Goal: Task Accomplishment & Management: Manage account settings

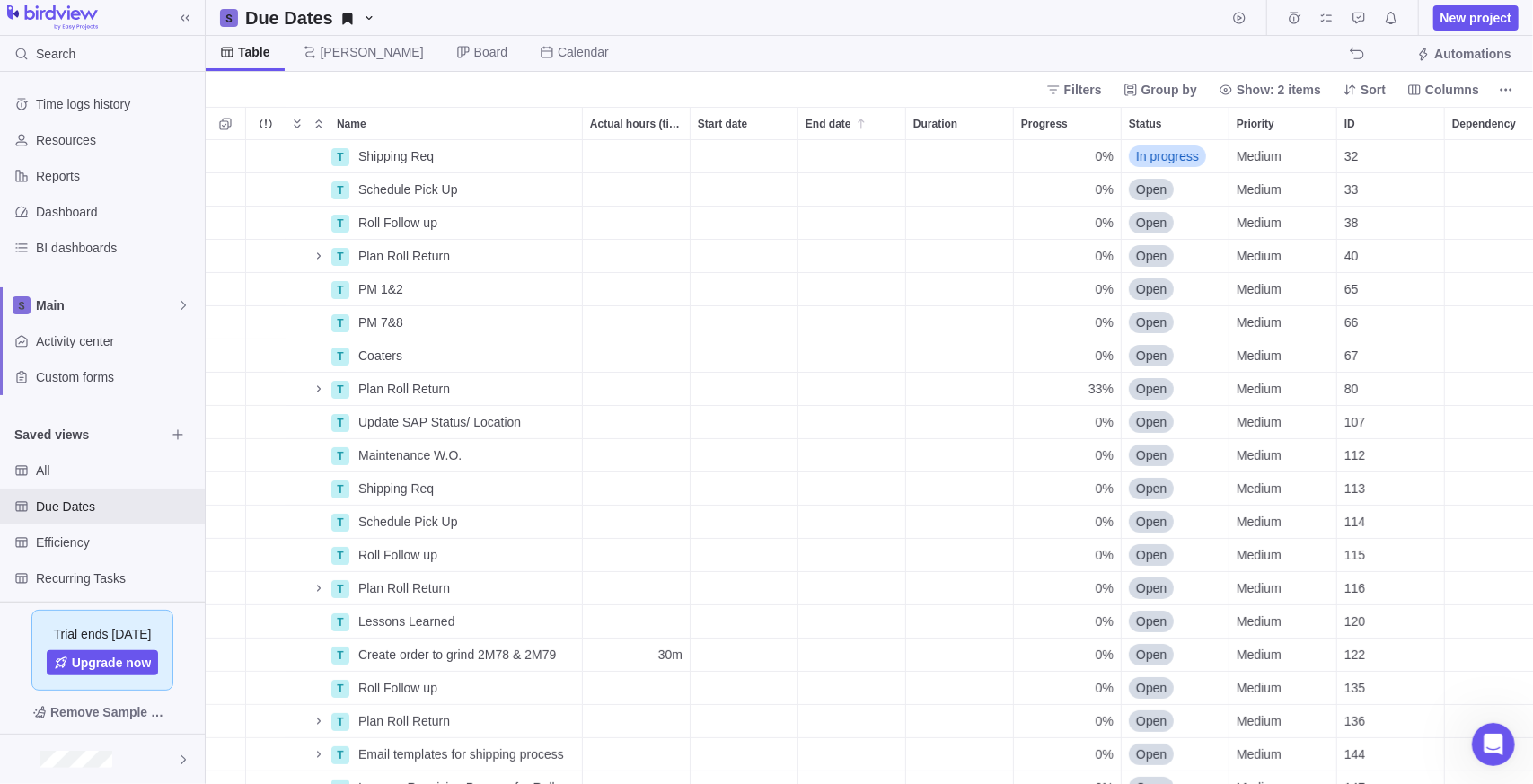
scroll to position [630, 1315]
click at [511, 191] on span "Details" at bounding box center [525, 190] width 41 height 18
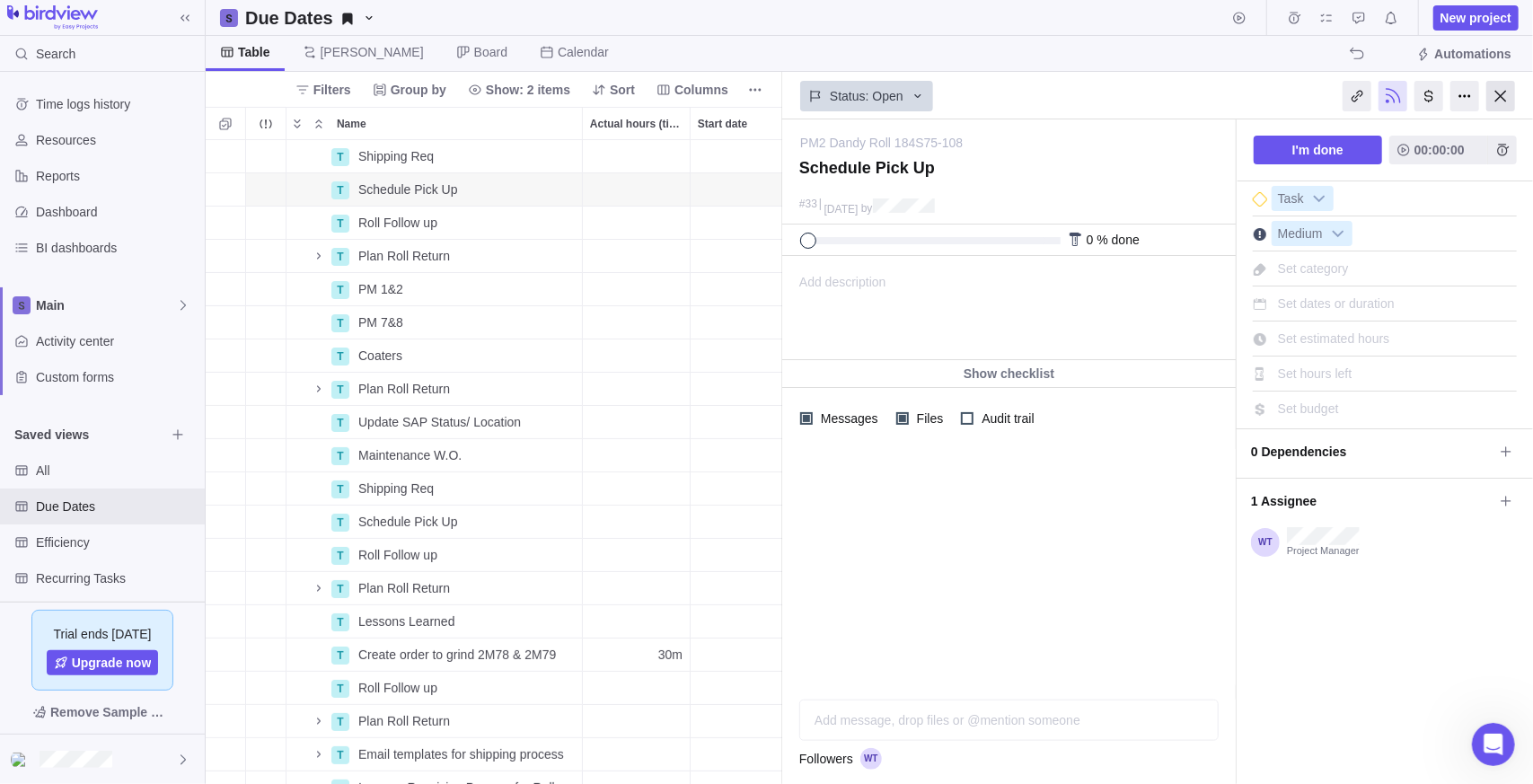
click at [1504, 89] on div at bounding box center [1501, 95] width 29 height 30
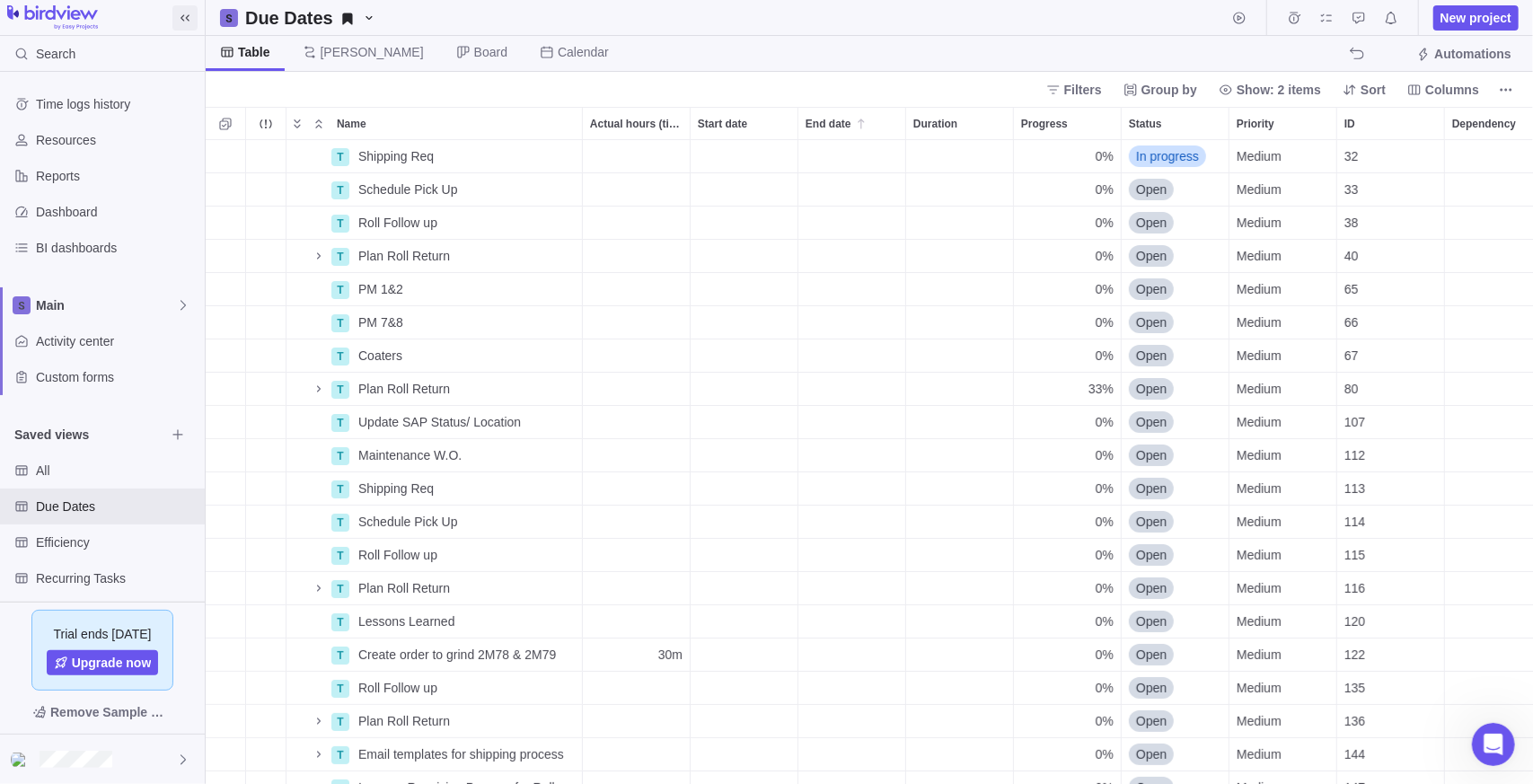
click at [185, 14] on icon at bounding box center [185, 18] width 15 height 15
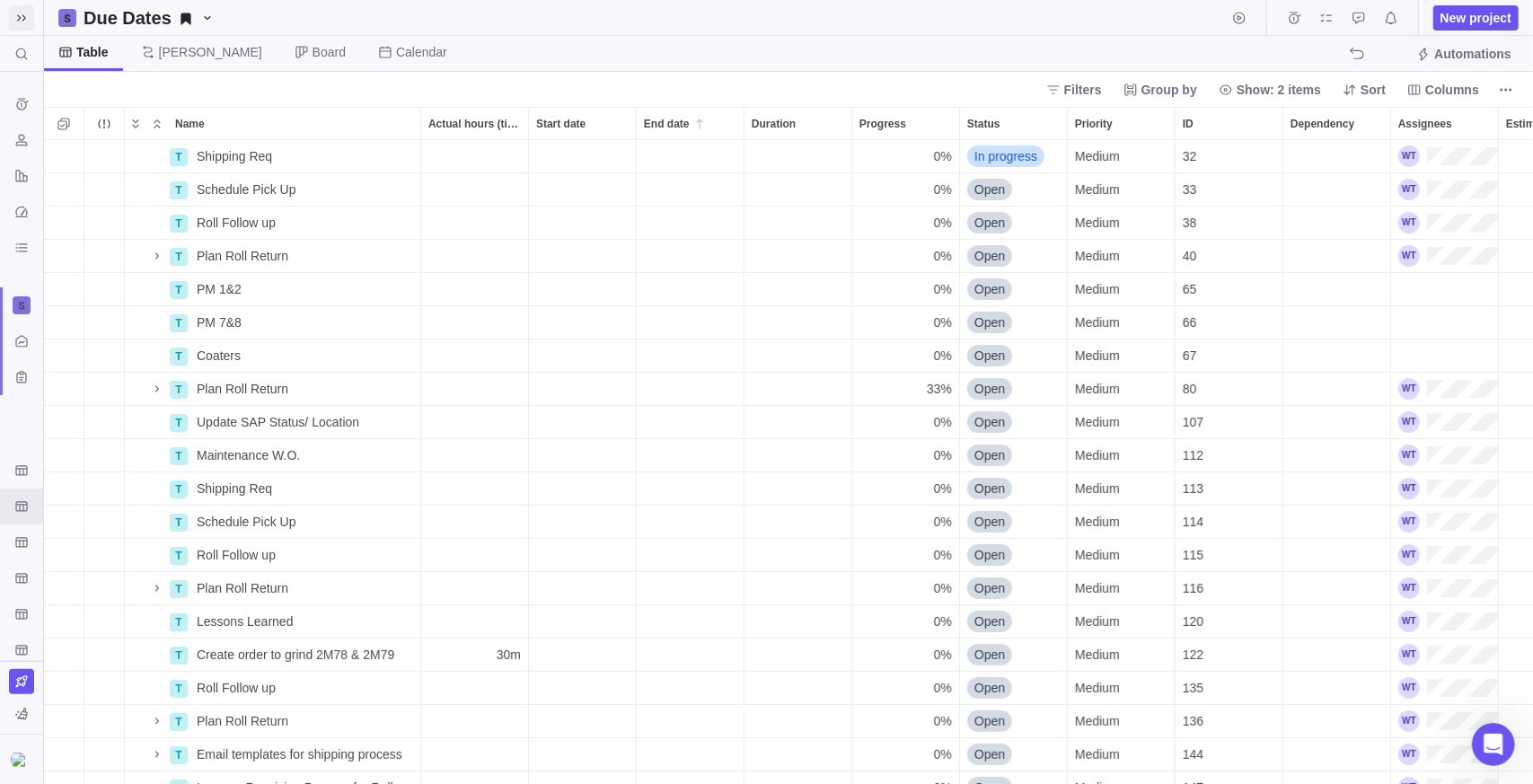
scroll to position [630, 1476]
click at [338, 152] on icon "Name" at bounding box center [332, 156] width 15 height 15
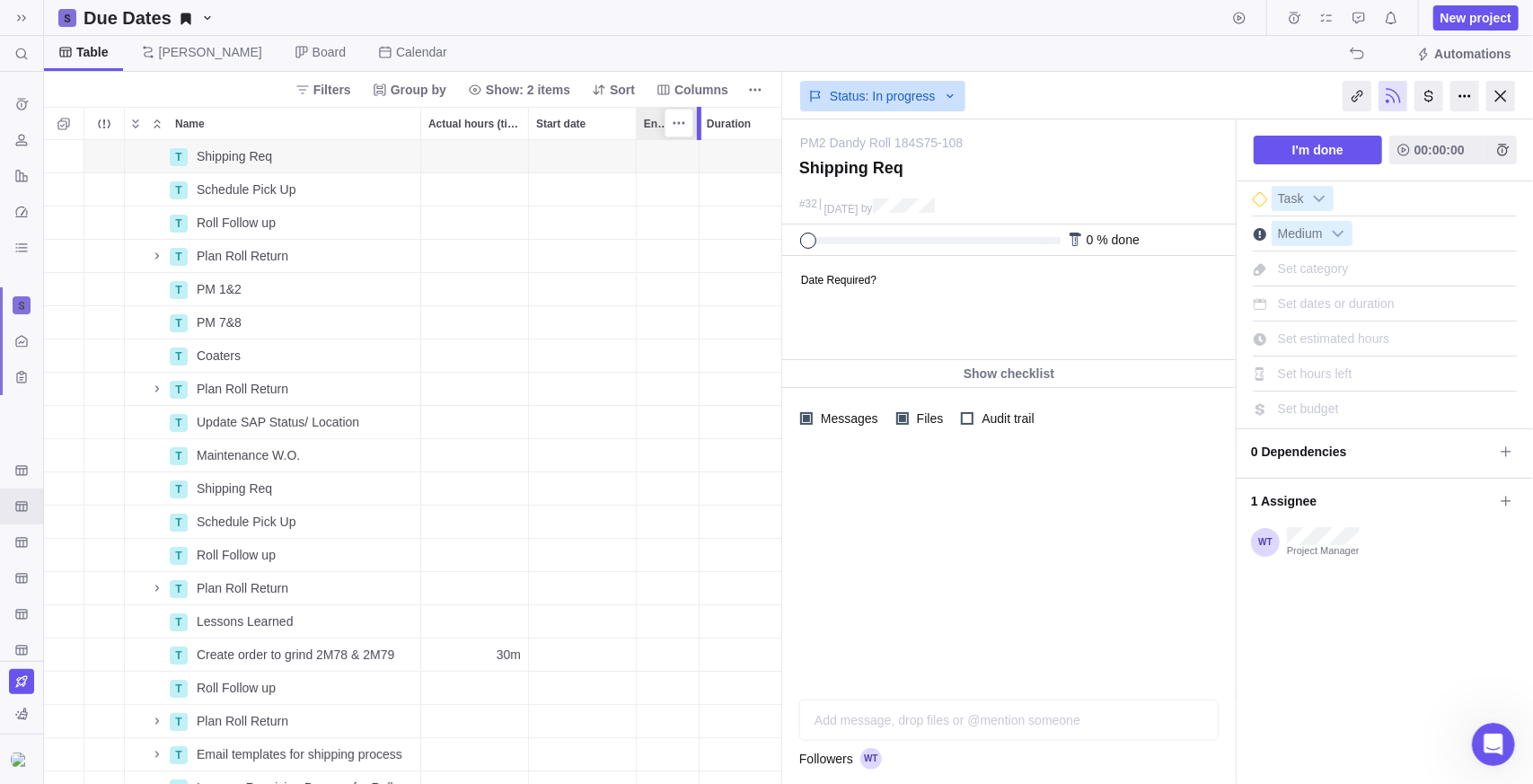
drag, startPoint x: 744, startPoint y: 116, endPoint x: 696, endPoint y: 116, distance: 48.0
click at [697, 116] on div at bounding box center [699, 124] width 5 height 33
drag, startPoint x: 637, startPoint y: 116, endPoint x: 593, endPoint y: 115, distance: 44.0
click at [593, 115] on div at bounding box center [593, 124] width 15 height 33
drag, startPoint x: 523, startPoint y: 119, endPoint x: 462, endPoint y: 116, distance: 61.1
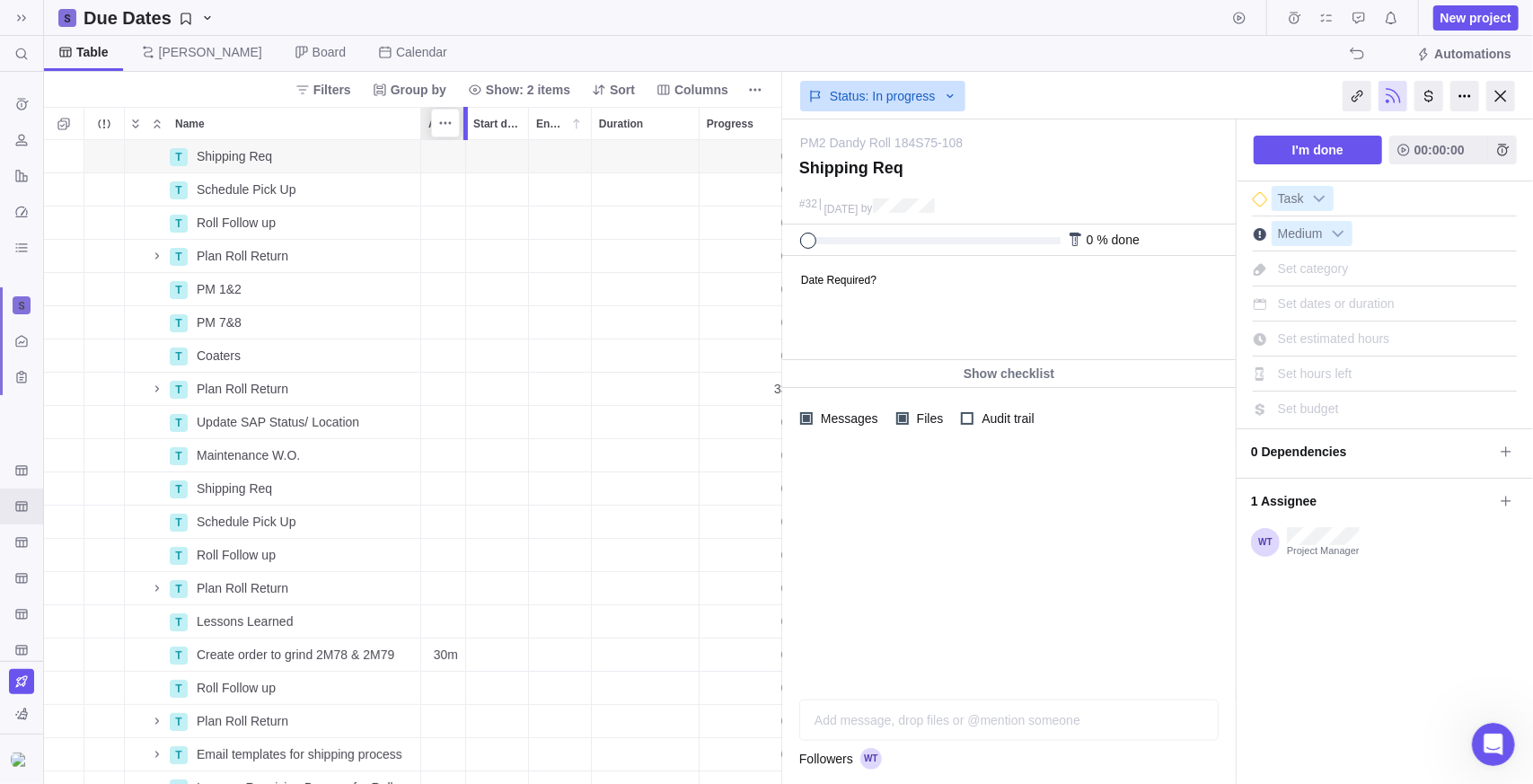
click at [462, 116] on div at bounding box center [468, 124] width 15 height 33
click at [533, 124] on div at bounding box center [530, 124] width 15 height 33
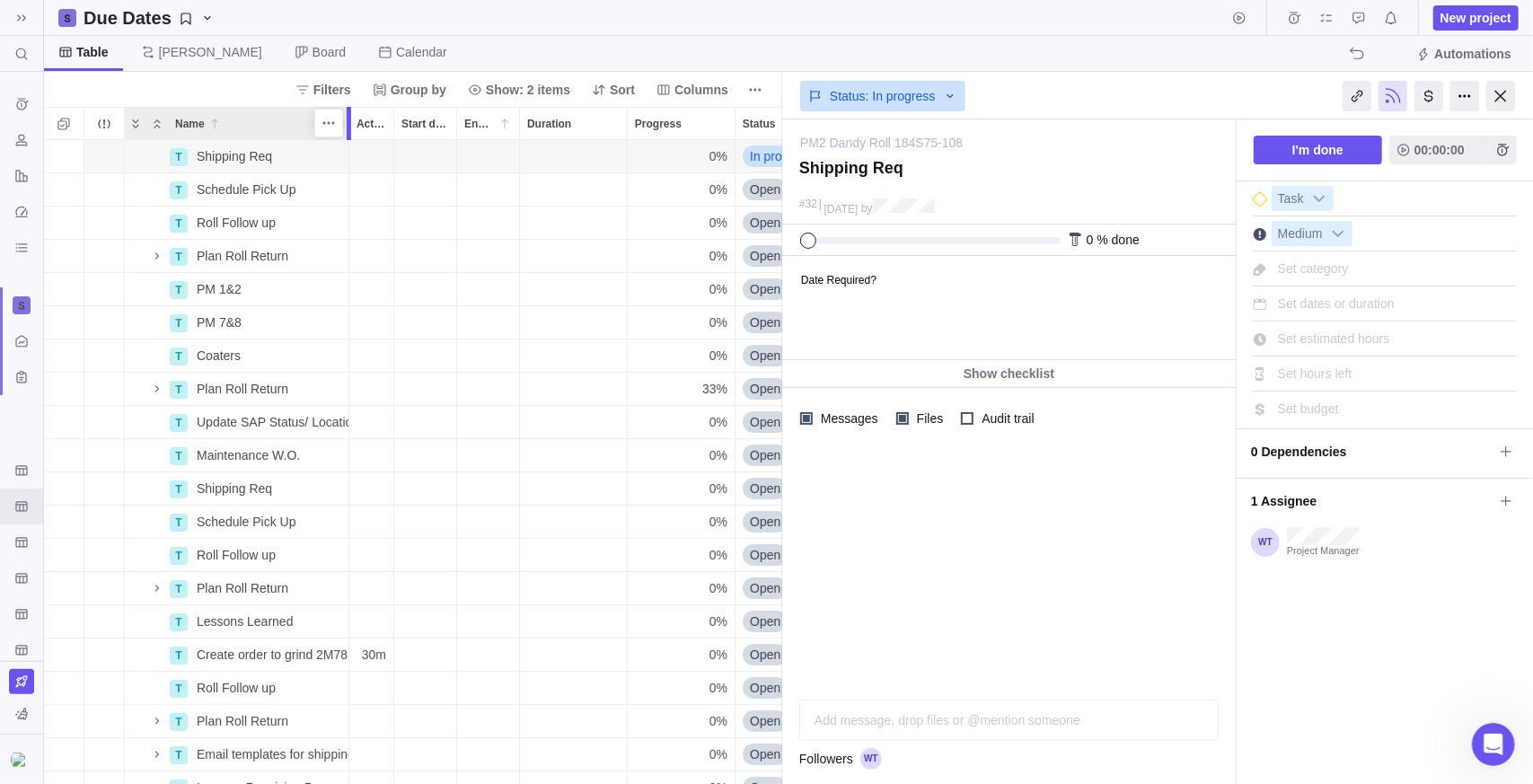
drag, startPoint x: 422, startPoint y: 125, endPoint x: 349, endPoint y: 125, distance: 73.0
click at [349, 125] on div at bounding box center [348, 124] width 5 height 33
drag, startPoint x: 123, startPoint y: 120, endPoint x: 103, endPoint y: 114, distance: 20.9
click at [103, 114] on div "Name Actual hours (timelogs) Start date End date Duration Progress Status Prior…" at bounding box center [412, 445] width 738 height 677
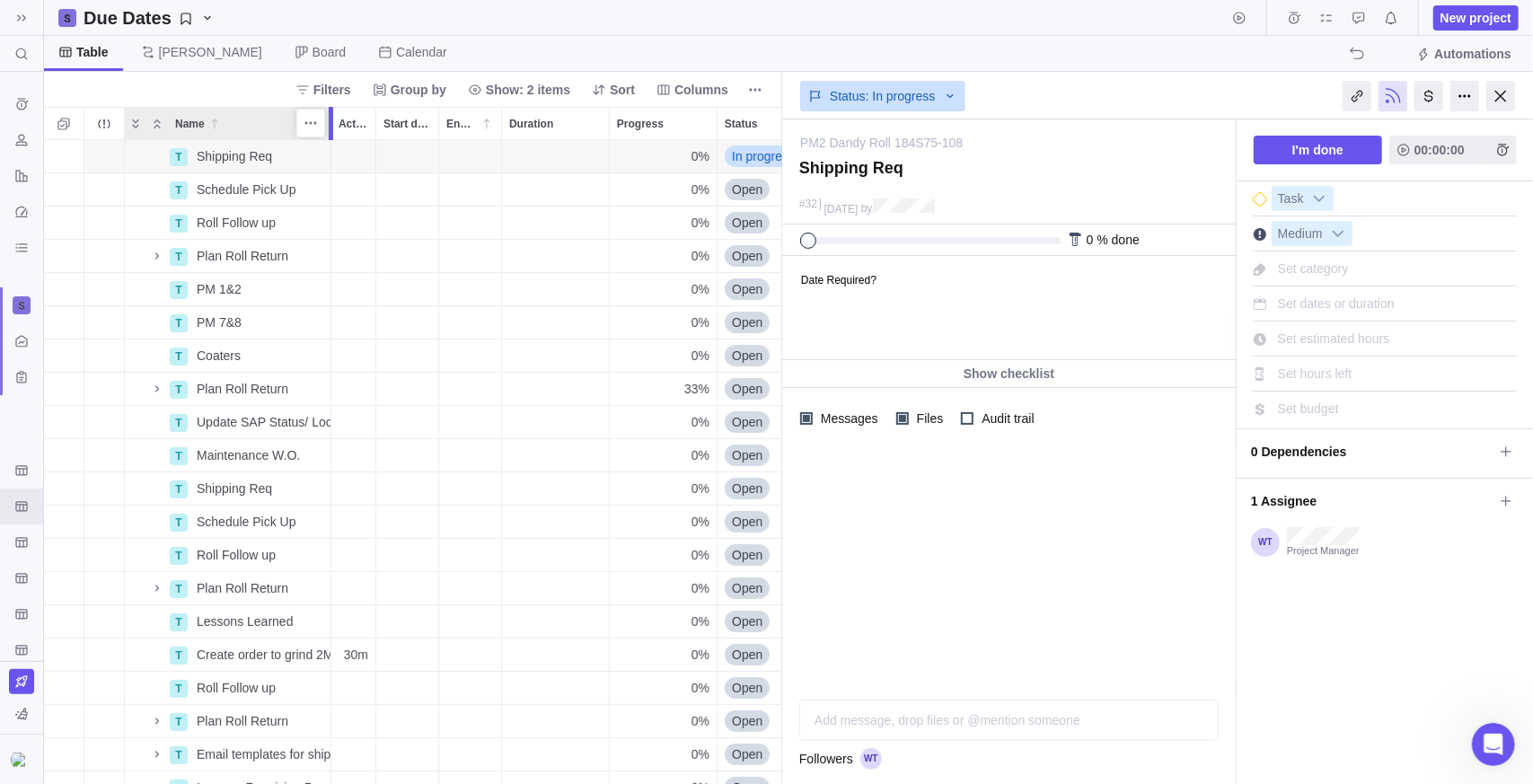
drag, startPoint x: 351, startPoint y: 125, endPoint x: 336, endPoint y: 124, distance: 15.0
click at [336, 124] on div at bounding box center [333, 124] width 15 height 33
click at [1493, 100] on div at bounding box center [1501, 95] width 29 height 30
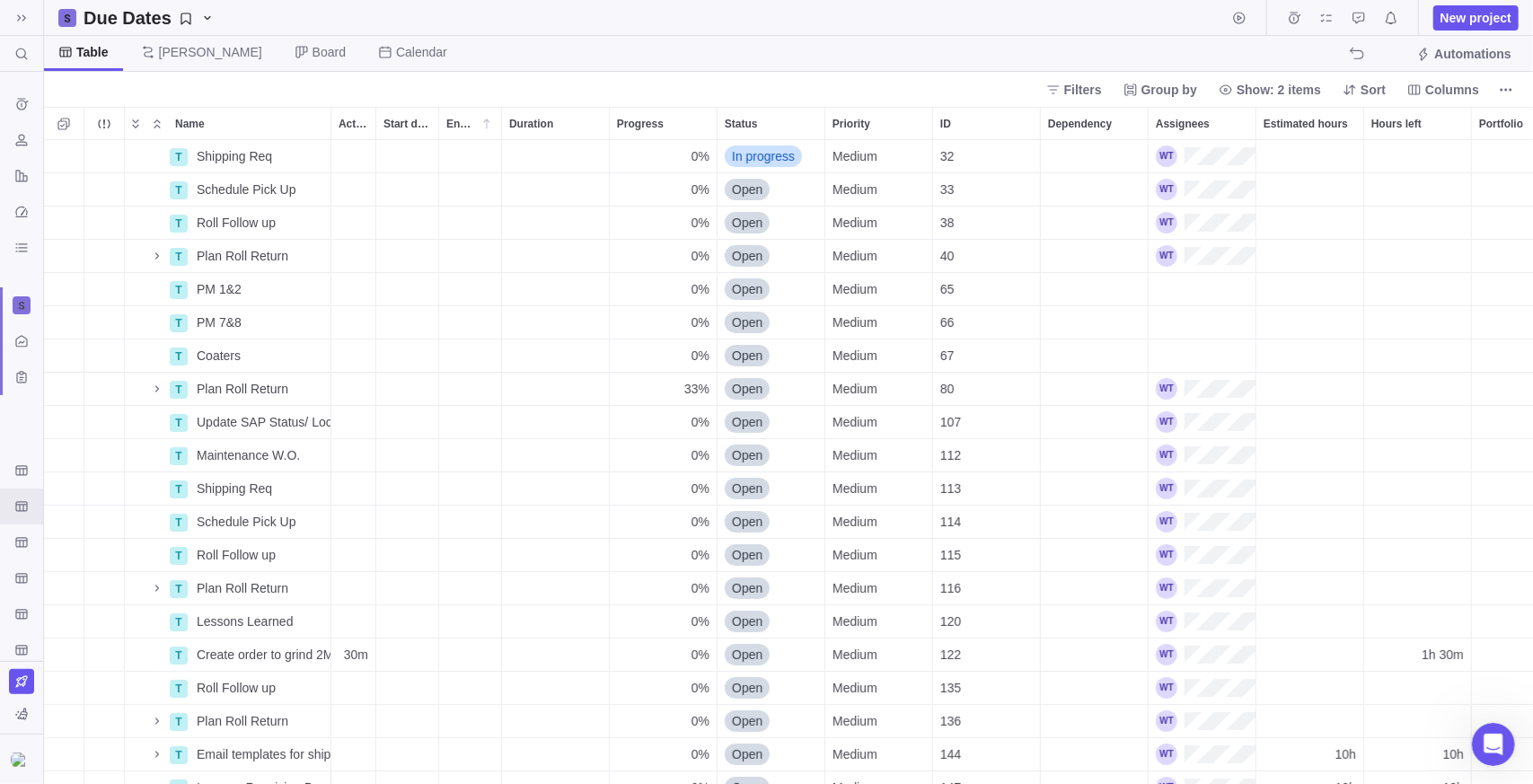
scroll to position [630, 1476]
click at [180, 19] on icon "Due Dates" at bounding box center [186, 18] width 15 height 15
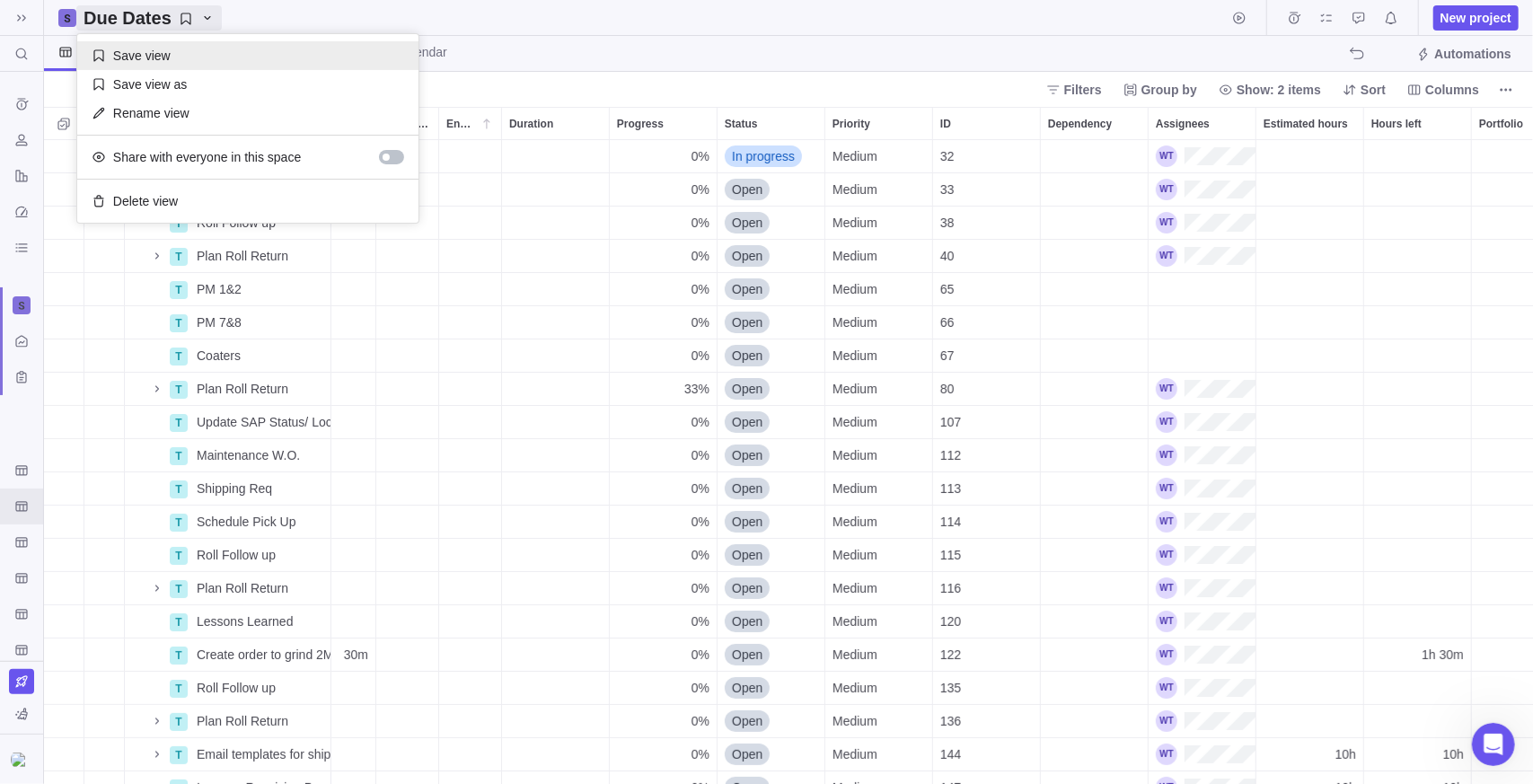
click at [167, 56] on div "Save view" at bounding box center [247, 55] width 341 height 29
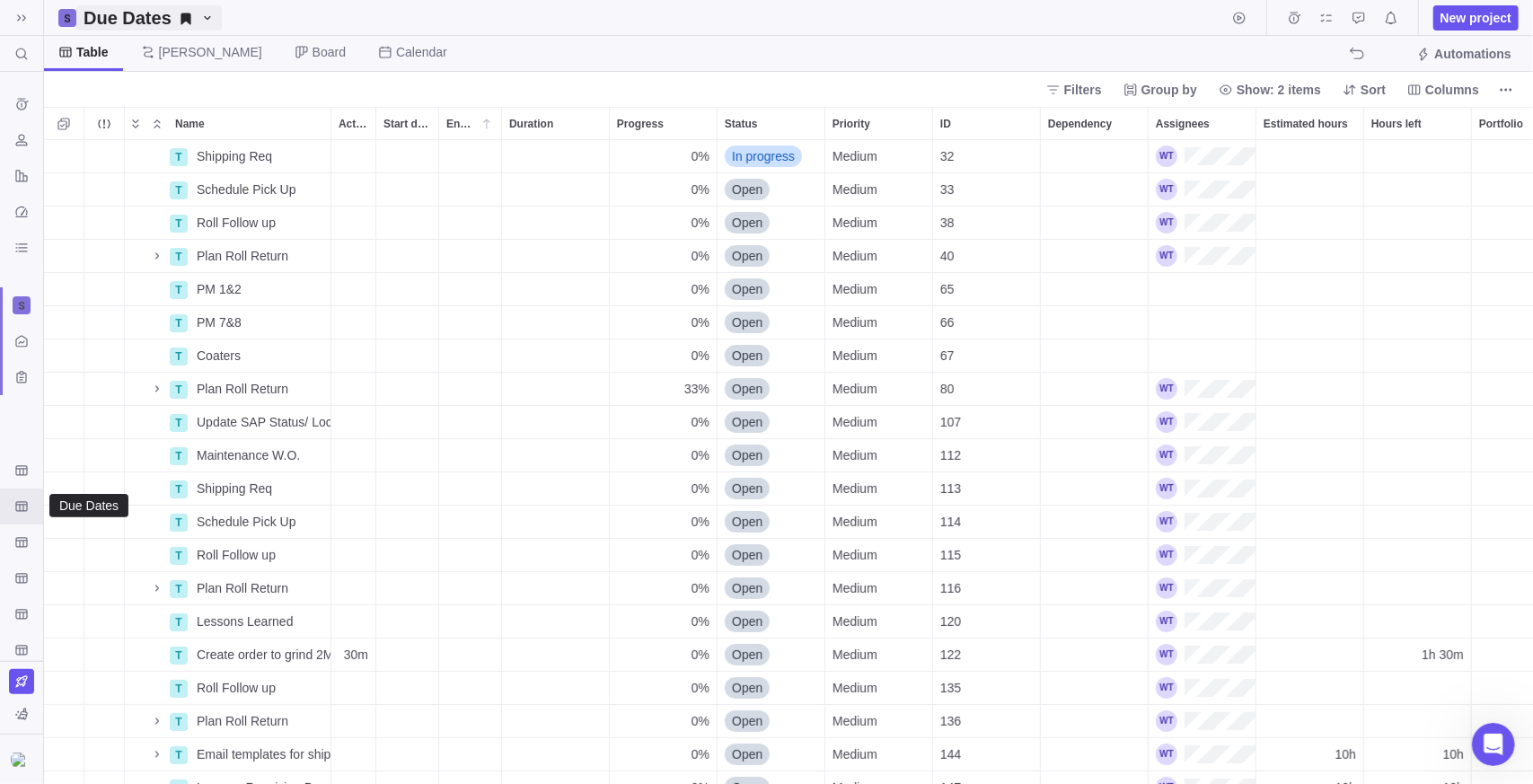
drag, startPoint x: 29, startPoint y: 502, endPoint x: 196, endPoint y: 27, distance: 503.5
click at [196, 27] on div "Due Dates" at bounding box center [149, 18] width 131 height 25
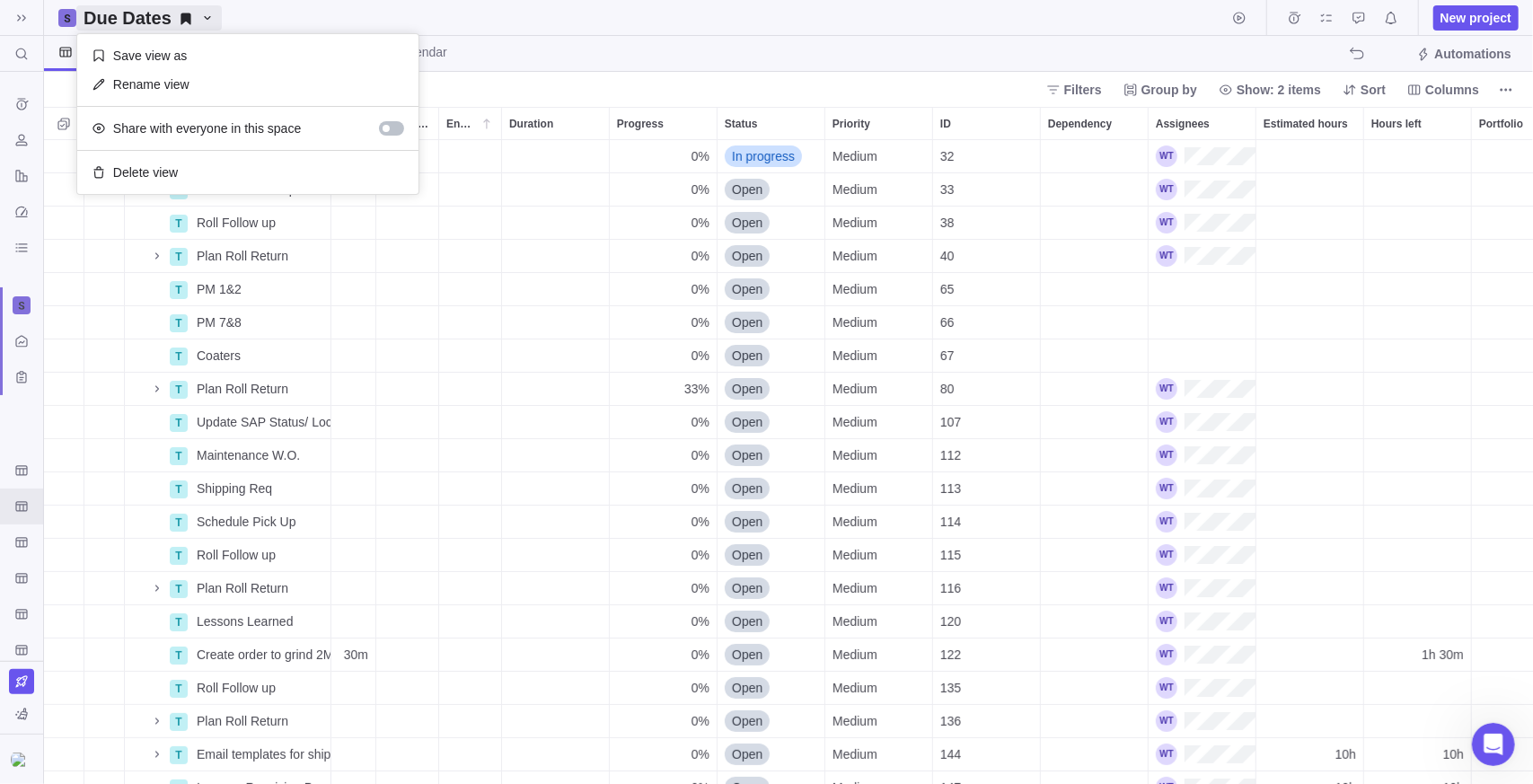
click at [247, 21] on body "Search (Ctrl+K) Time logs history Resources Reports Dashboard BI dashboards Act…" at bounding box center [766, 392] width 1533 height 784
